Goal: Information Seeking & Learning: Understand process/instructions

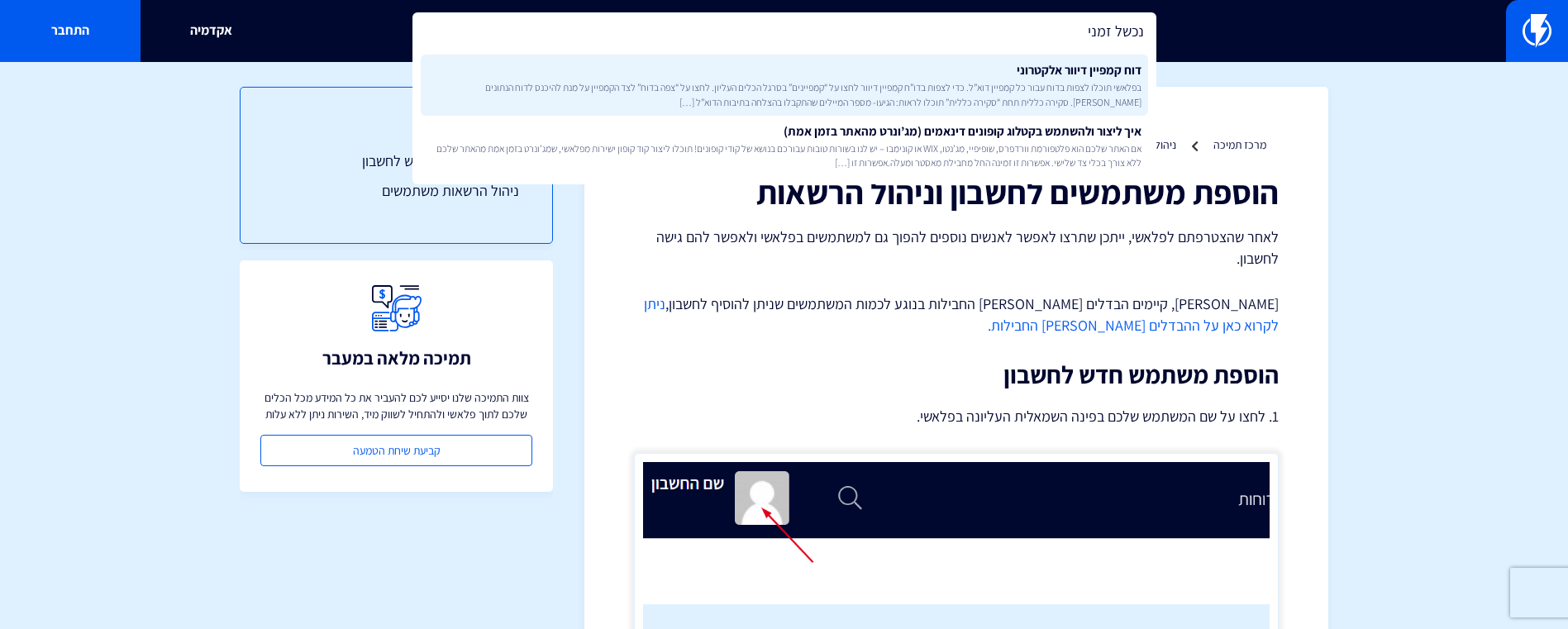
type input "נכשל זמני"
click at [996, 75] on link "דוח קמפיין דיוור אלקטרוני בפלאשי תוכלו לצפות בדוח עבור כל קמפיין דוא”ל. כדי לצפ…" at bounding box center [784, 85] width 727 height 61
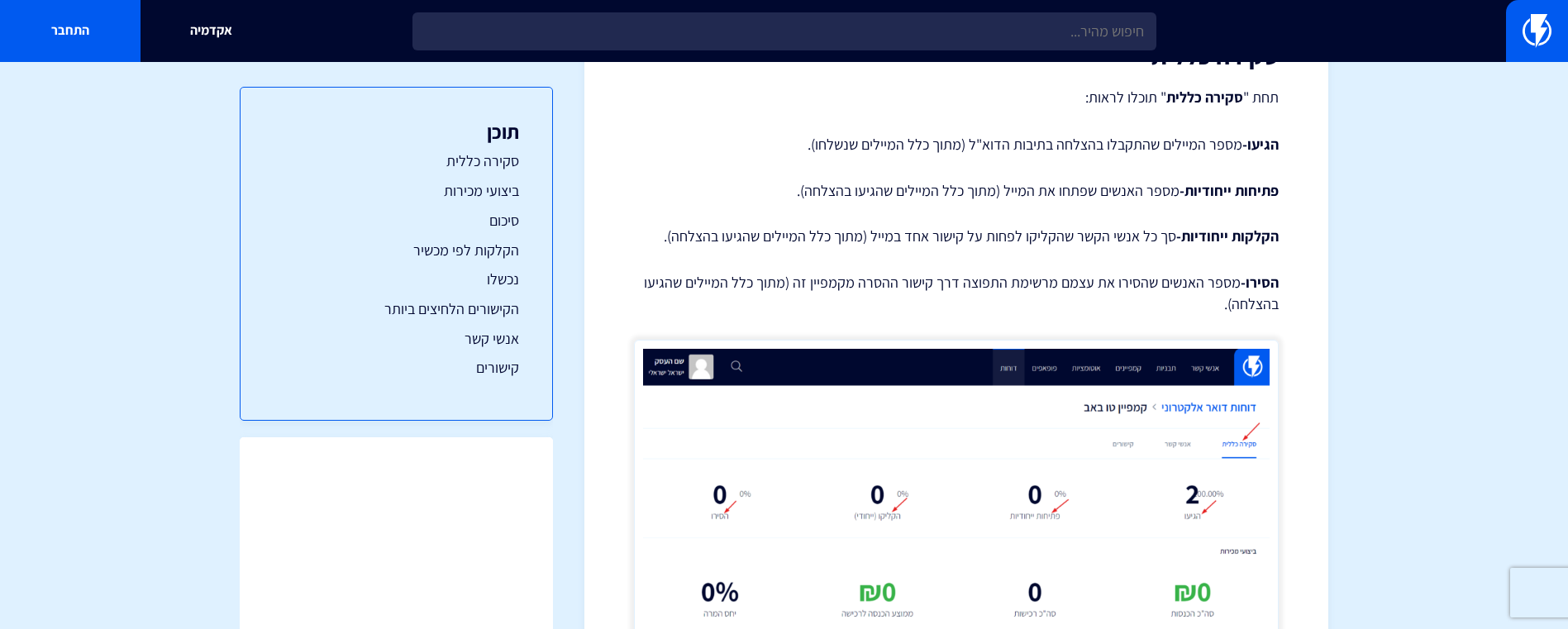
scroll to position [560, 0]
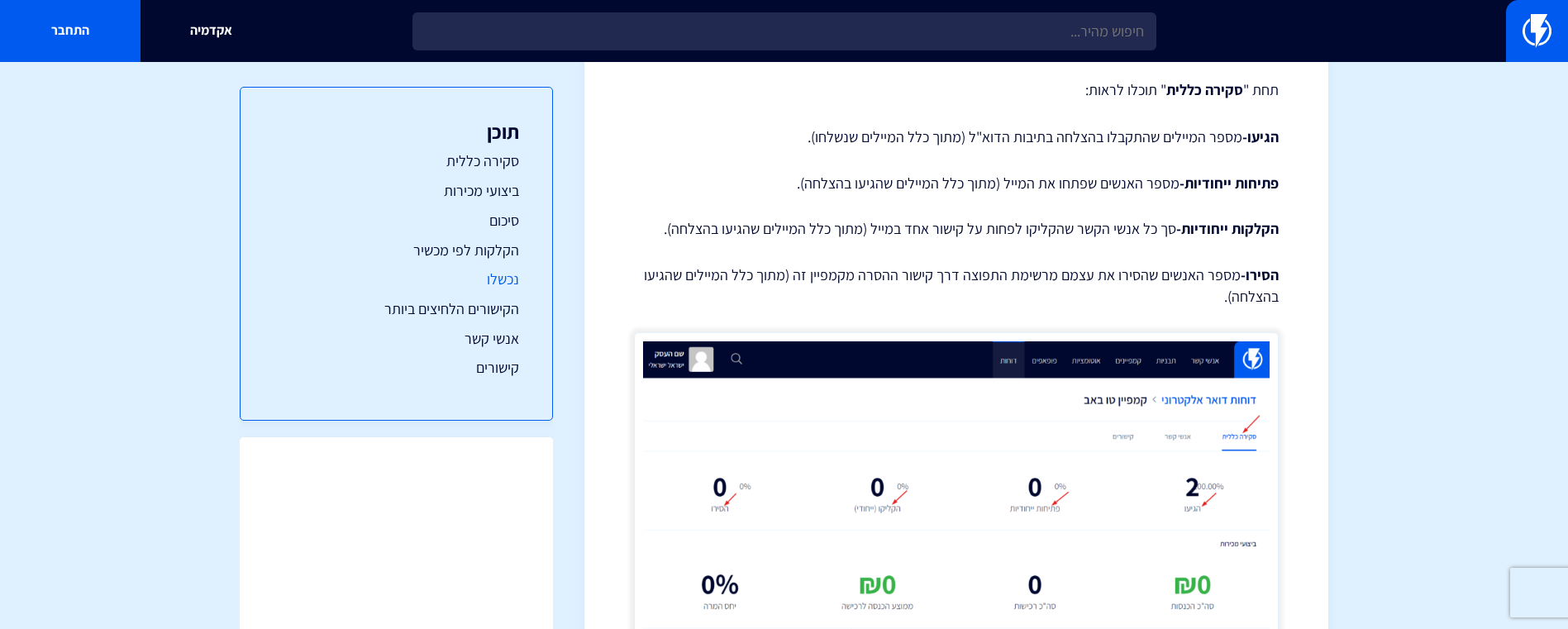
click at [493, 285] on link "נכשלו" at bounding box center [396, 279] width 246 height 21
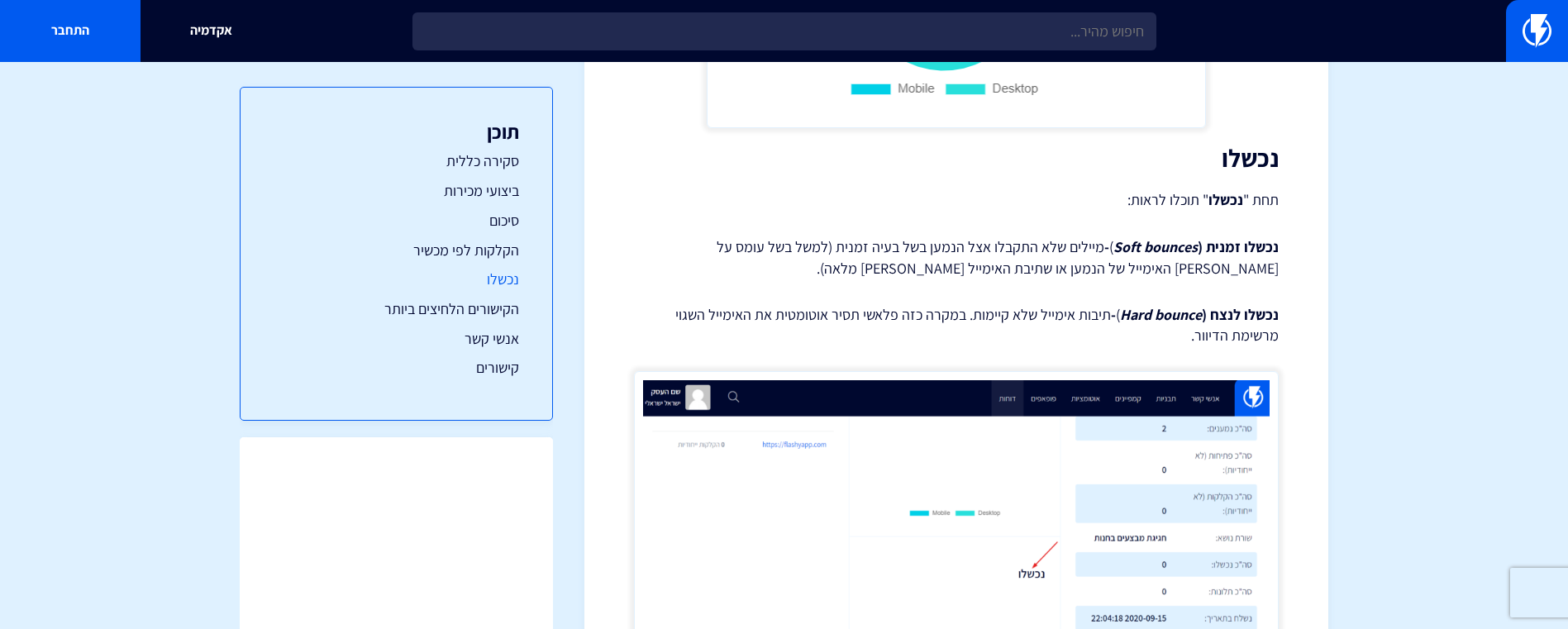
scroll to position [3270, 0]
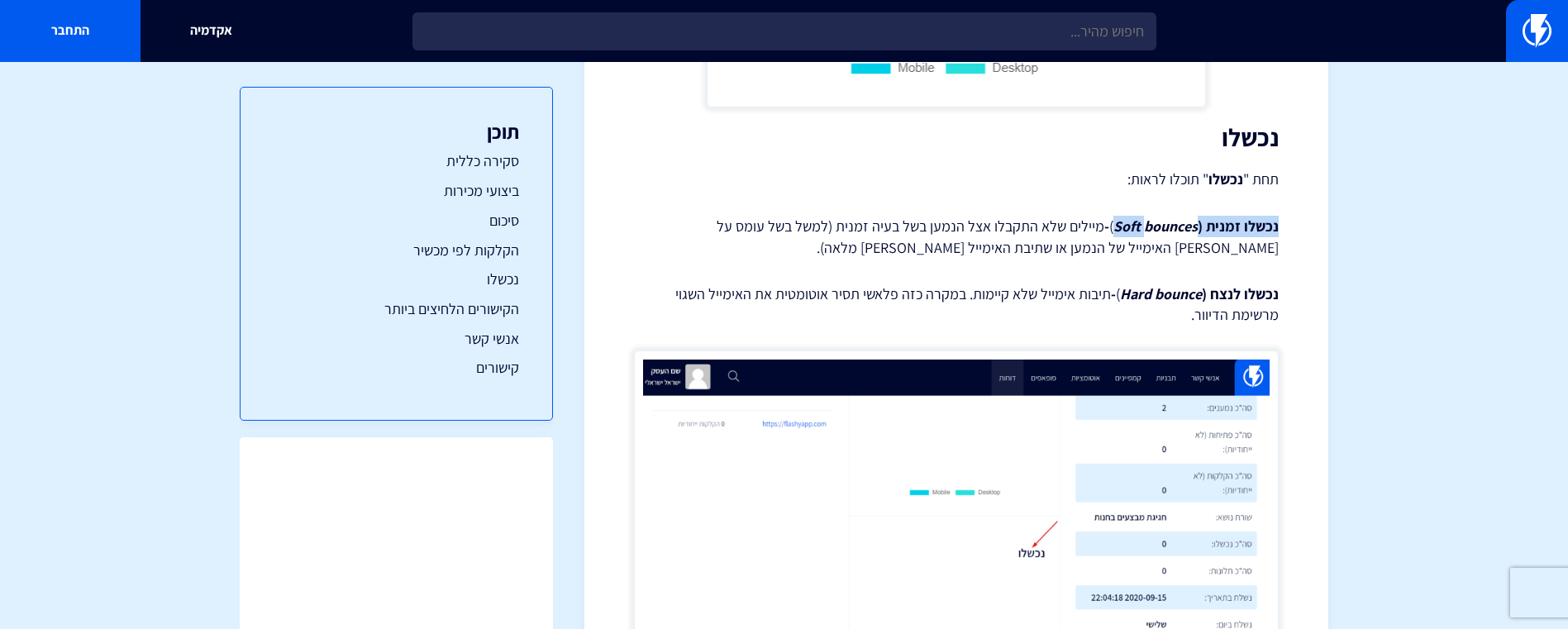
drag, startPoint x: 1281, startPoint y: 225, endPoint x: 1146, endPoint y: 213, distance: 135.5
